Goal: Use online tool/utility: Utilize a website feature to perform a specific function

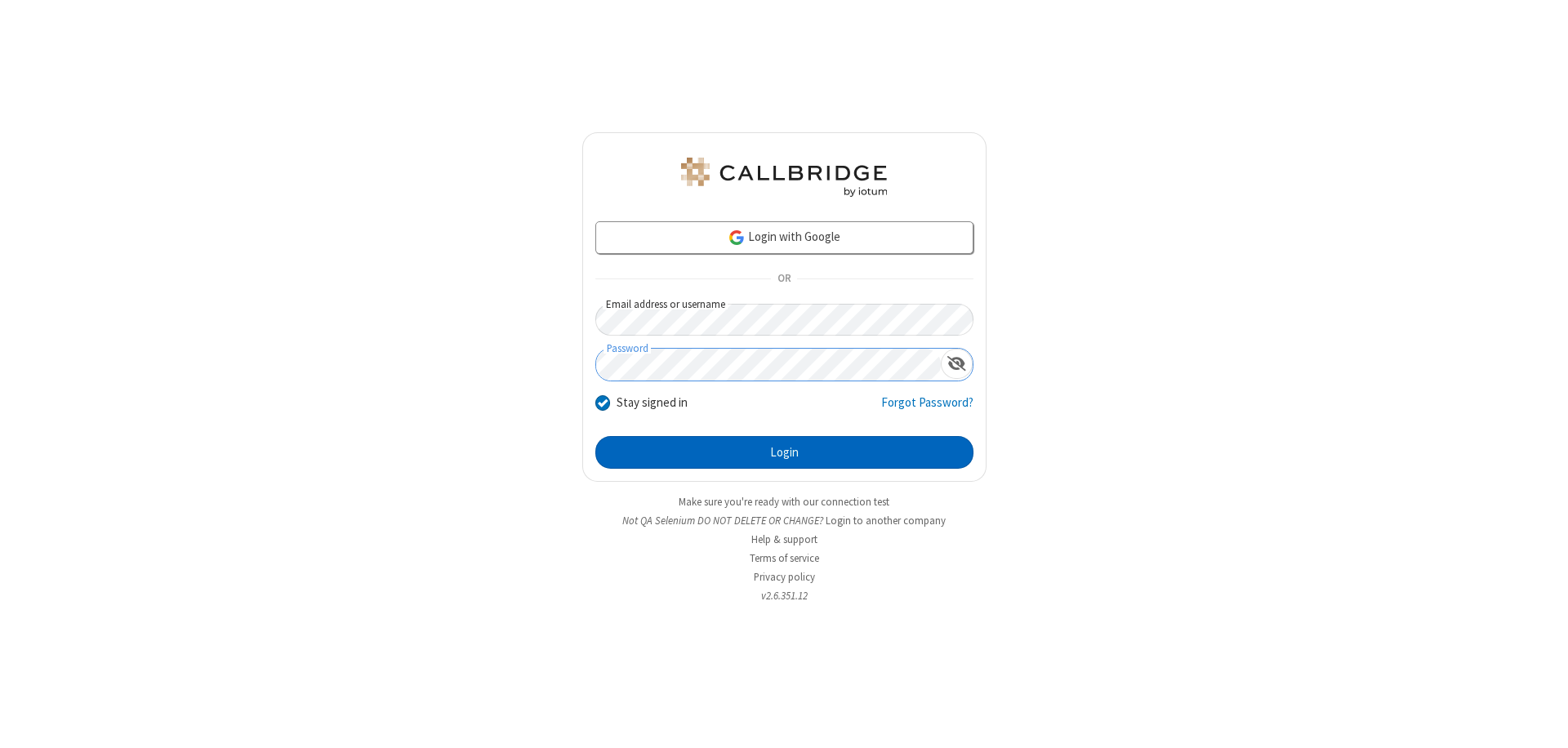
click at [784, 452] on button "Login" at bounding box center [784, 453] width 378 height 33
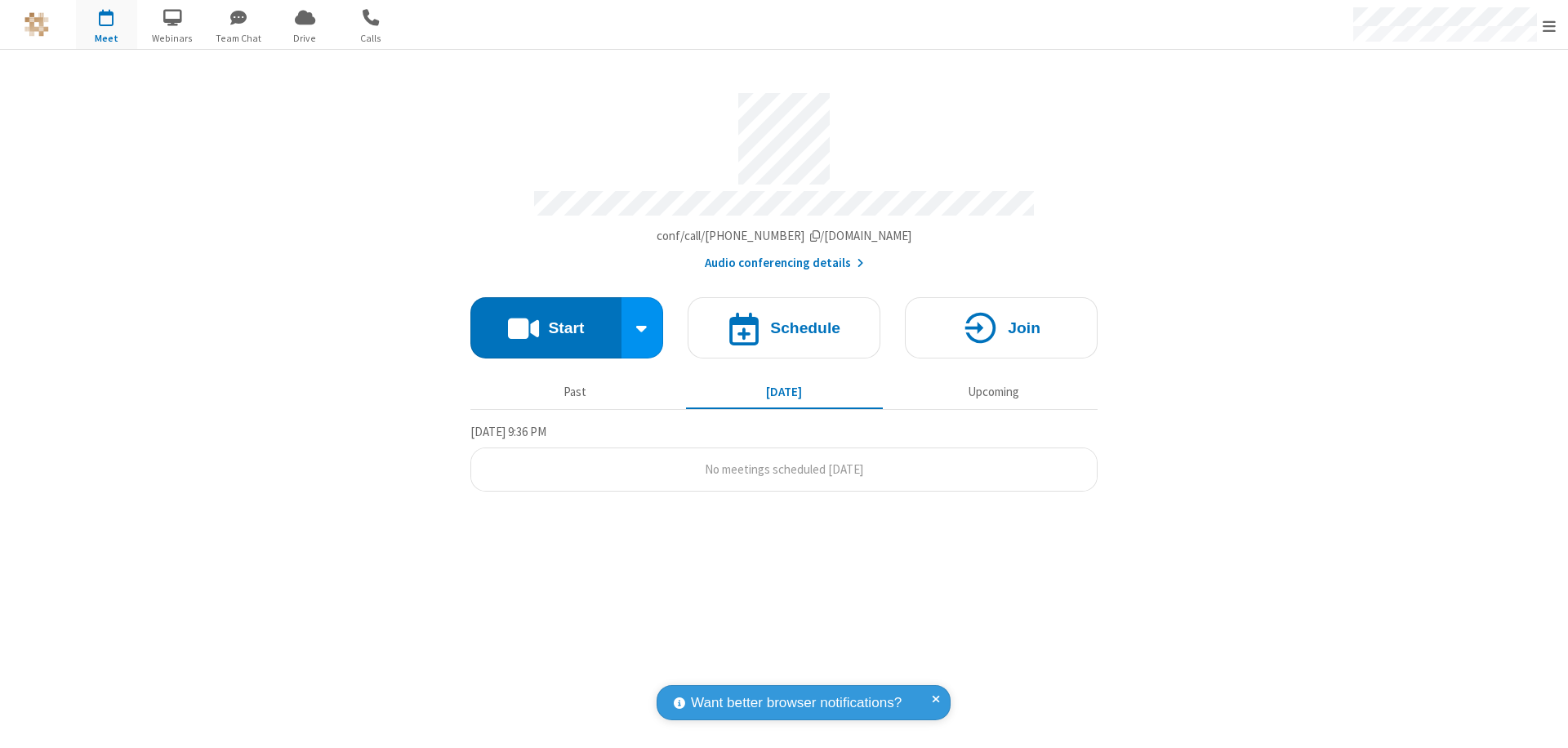
click at [546, 320] on button "Start" at bounding box center [546, 328] width 151 height 62
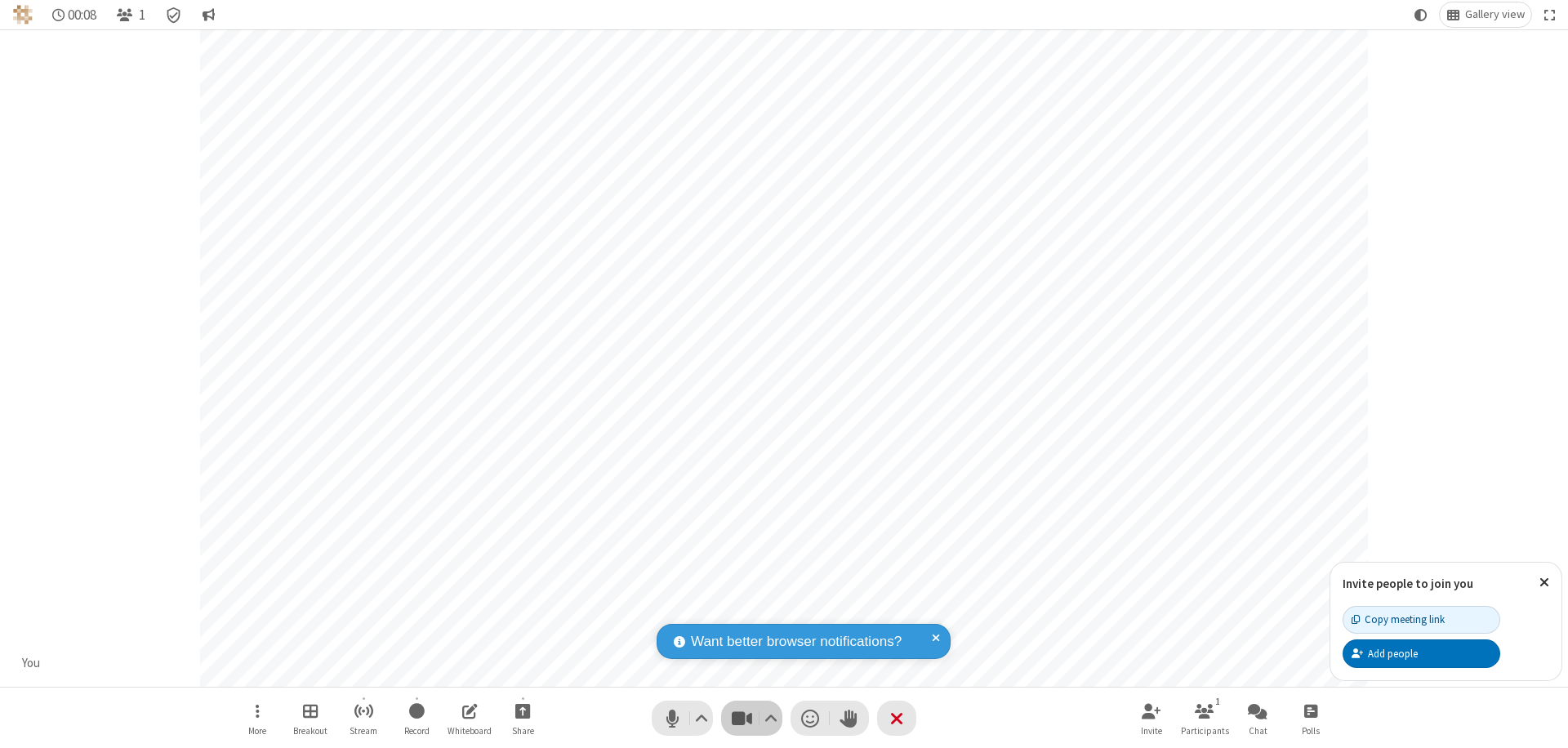
click at [742, 718] on span "Stop video (⌘+Shift+V)" at bounding box center [741, 718] width 24 height 23
click at [742, 718] on span "Start video (⌘+Shift+V)" at bounding box center [741, 718] width 24 height 23
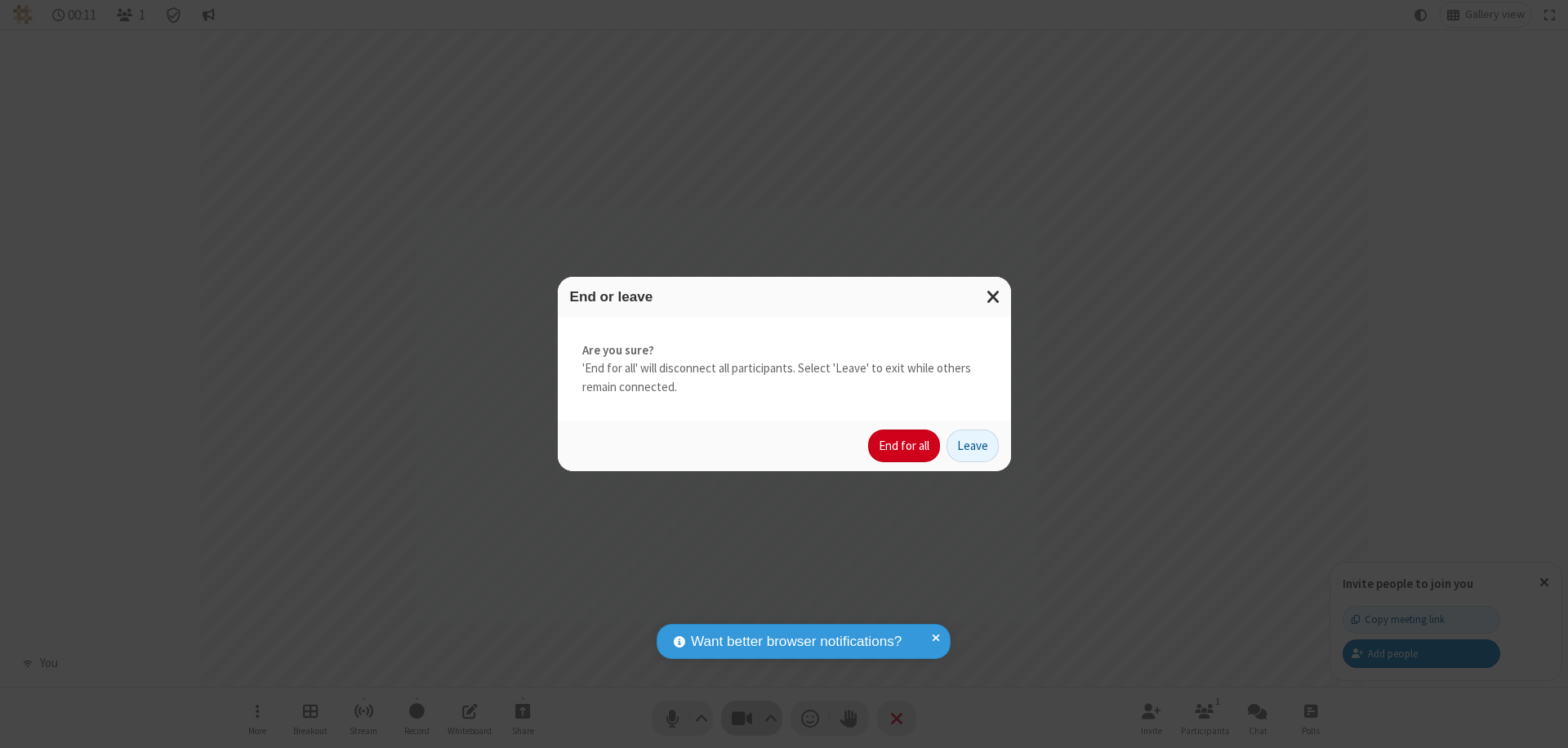
click at [905, 446] on button "End for all" at bounding box center [903, 446] width 72 height 33
